Goal: Task Accomplishment & Management: Manage account settings

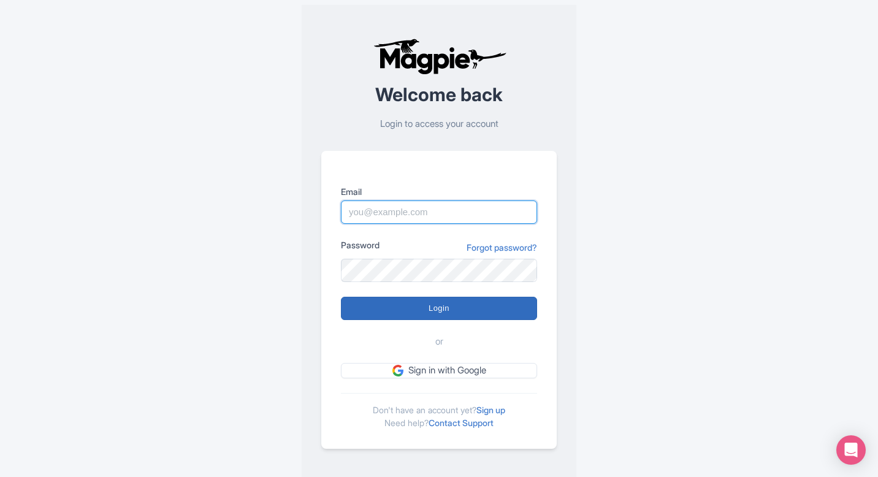
type input "[EMAIL_ADDRESS][DOMAIN_NAME]"
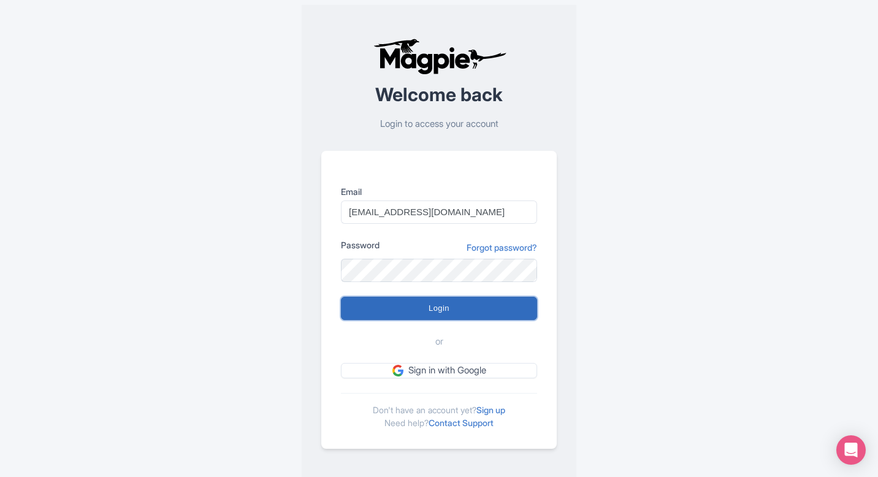
click at [474, 308] on input "Login" at bounding box center [439, 308] width 196 height 23
type input "Logging in..."
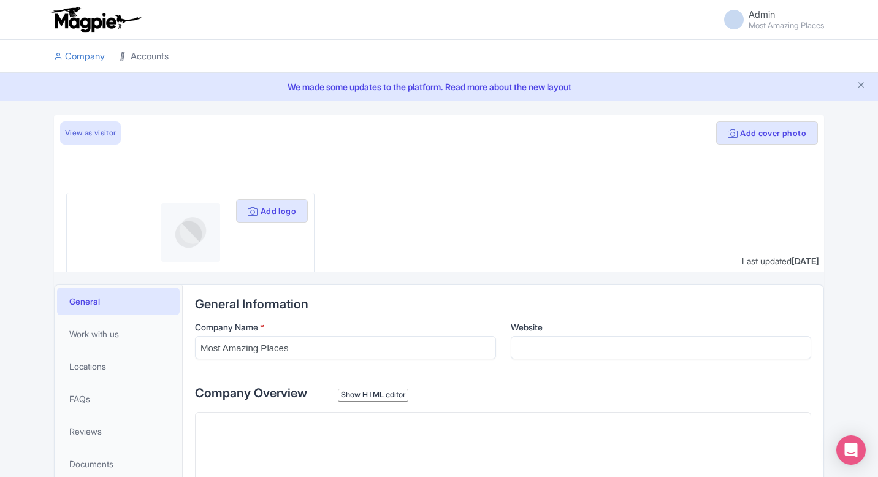
click at [167, 61] on link "Accounts" at bounding box center [144, 57] width 49 height 34
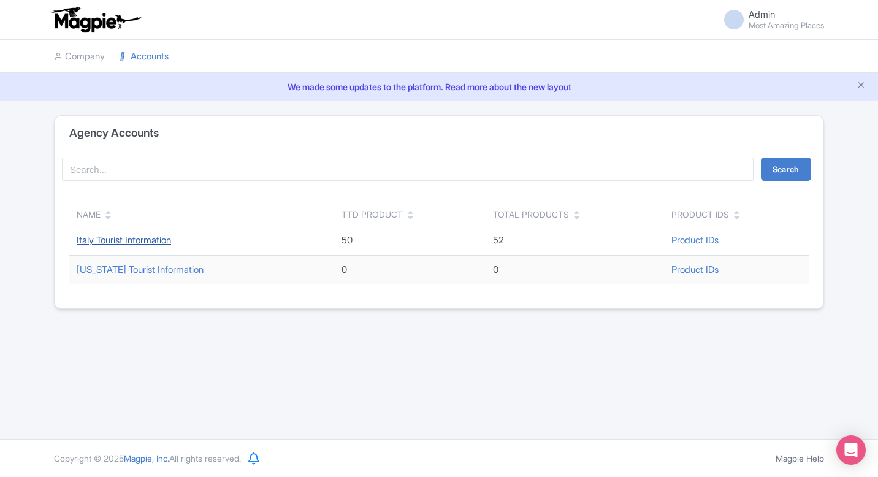
click at [104, 238] on link "Italy Tourist Information" at bounding box center [124, 240] width 94 height 12
